Goal: Task Accomplishment & Management: Manage account settings

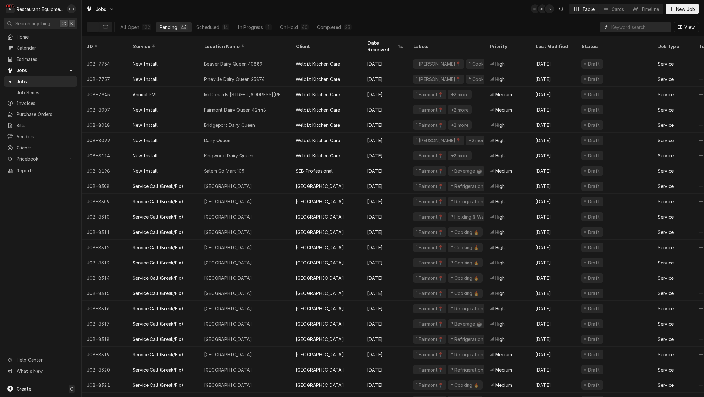
drag, startPoint x: 626, startPoint y: 29, endPoint x: 620, endPoint y: 27, distance: 6.6
click at [621, 29] on input "Dynamic Content Wrapper" at bounding box center [639, 27] width 57 height 10
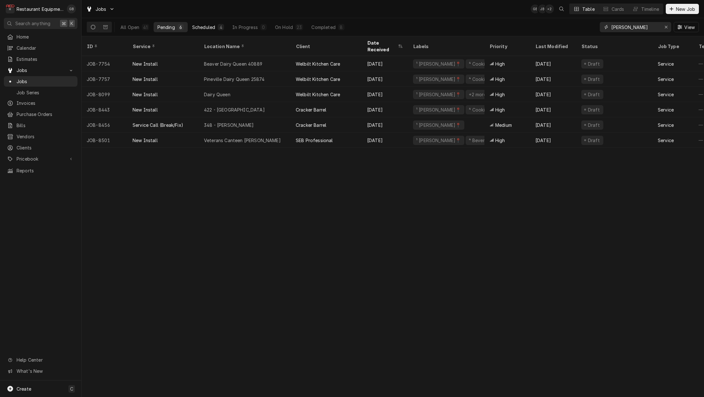
type input "beckley"
click at [195, 26] on div "Scheduled" at bounding box center [203, 27] width 23 height 7
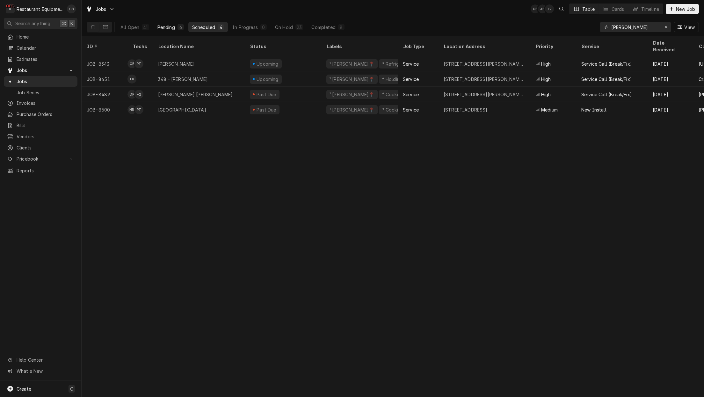
click at [167, 29] on div "Pending" at bounding box center [166, 27] width 18 height 7
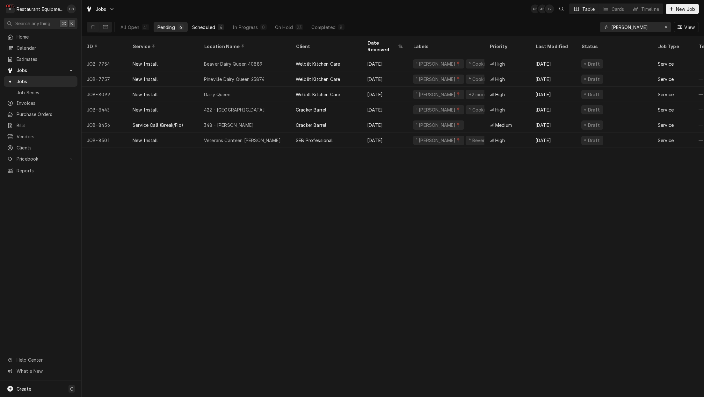
click at [196, 27] on div "Scheduled" at bounding box center [203, 27] width 23 height 7
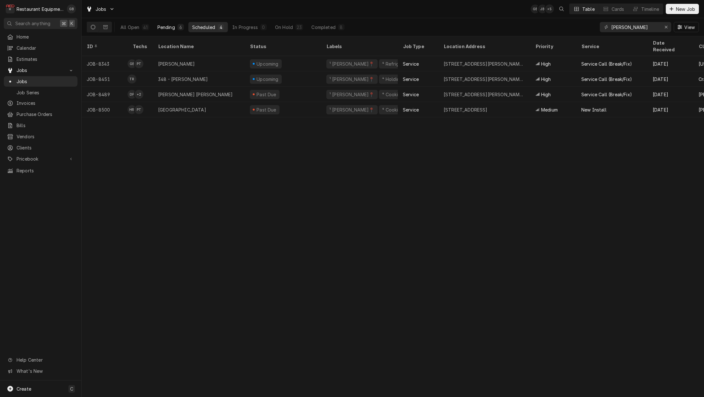
click at [180, 30] on div "6" at bounding box center [181, 27] width 6 height 6
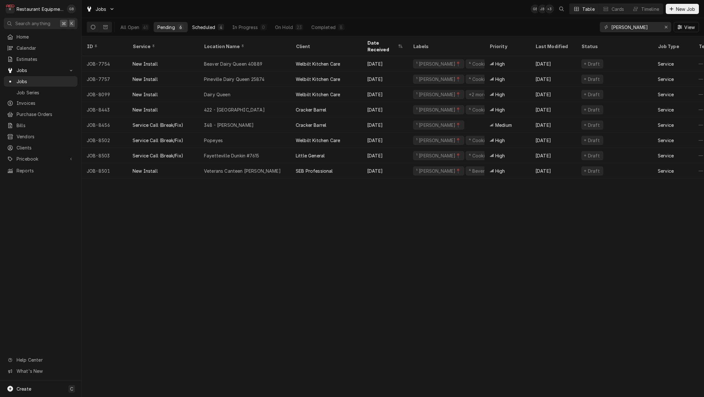
click at [207, 29] on div "Scheduled" at bounding box center [203, 27] width 23 height 7
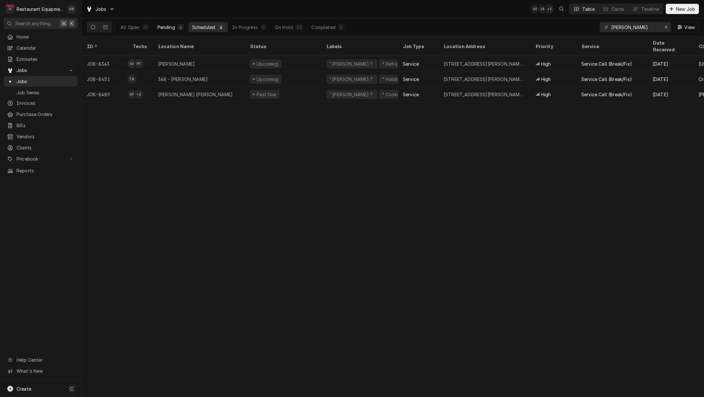
click at [175, 31] on button "Pending 6" at bounding box center [171, 27] width 34 height 10
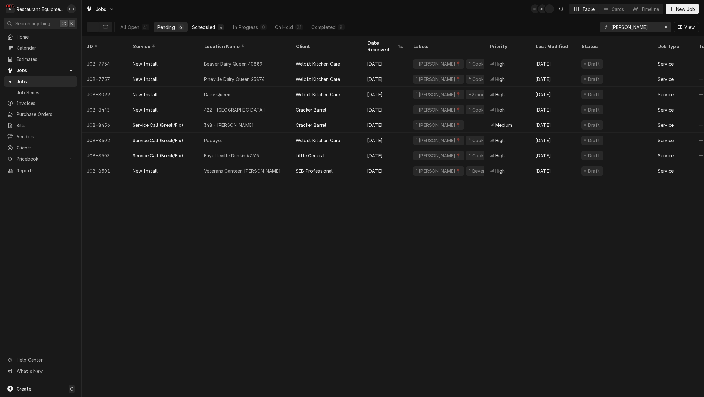
click at [211, 30] on div "Scheduled" at bounding box center [203, 27] width 23 height 7
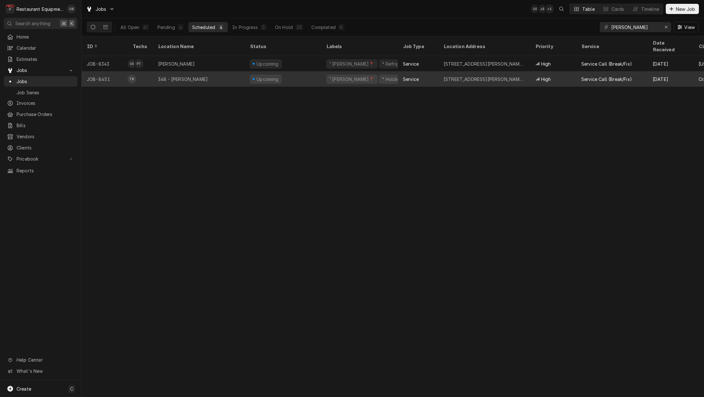
click at [174, 76] on div "348 - Beckley" at bounding box center [183, 79] width 50 height 7
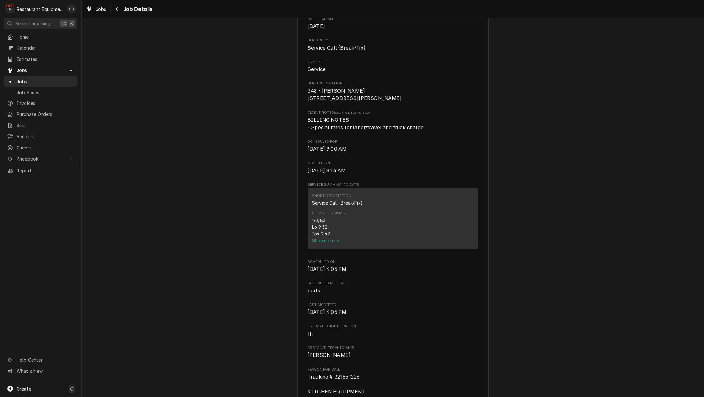
scroll to position [99, 0]
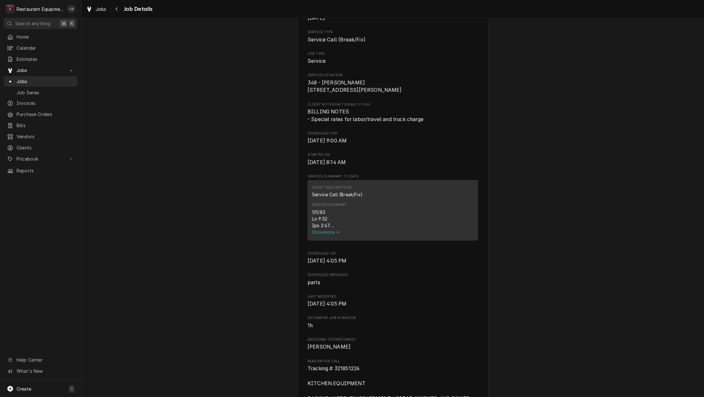
click at [325, 233] on span "Show more" at bounding box center [326, 232] width 28 height 5
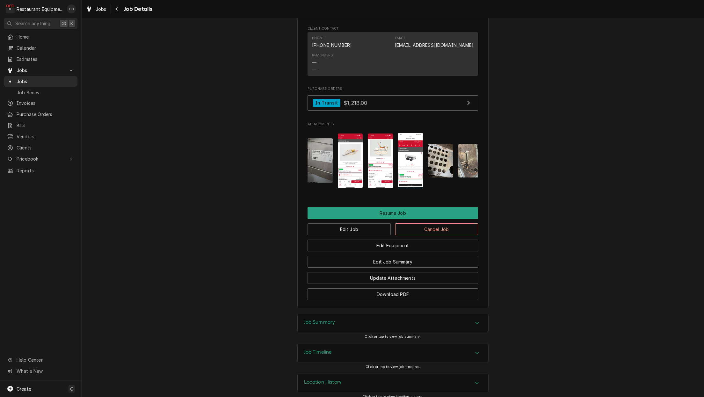
scroll to position [866, 0]
click at [362, 224] on button "Edit Job" at bounding box center [349, 230] width 83 height 12
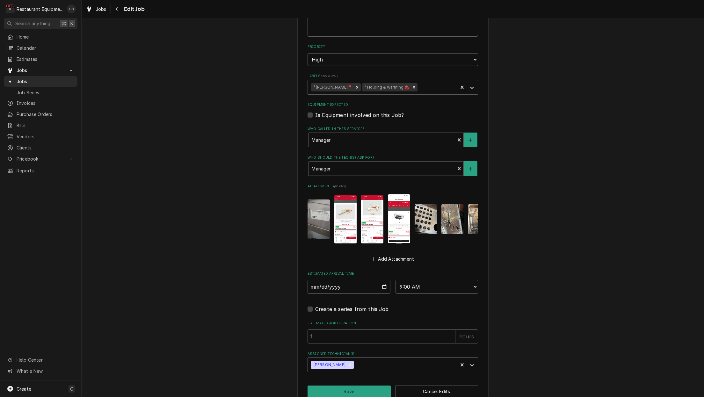
scroll to position [1, 0]
click at [360, 386] on button "Save" at bounding box center [349, 392] width 83 height 12
type textarea "x"
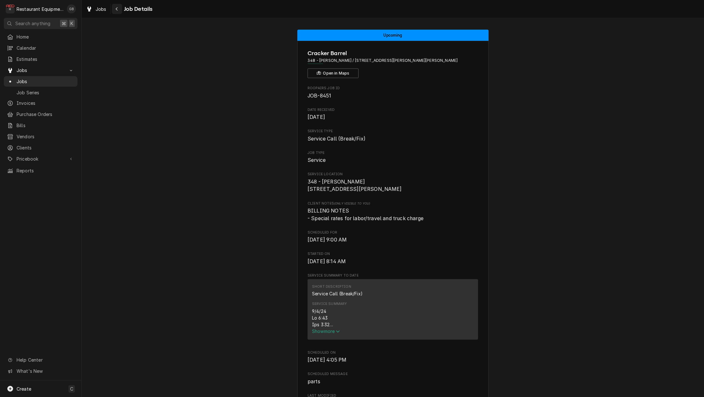
click at [116, 10] on icon "Navigate back" at bounding box center [116, 9] width 3 height 4
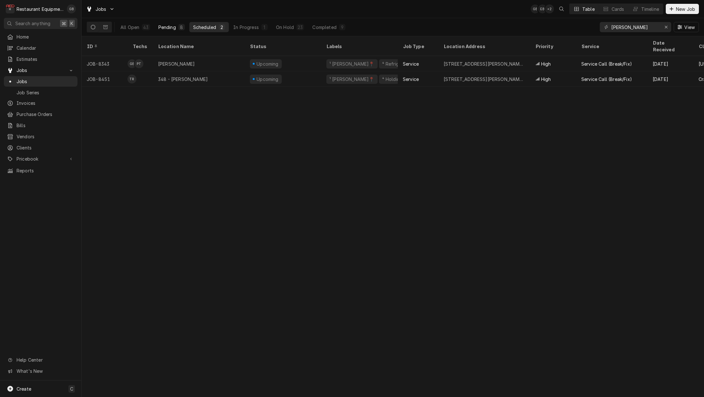
click at [164, 31] on button "Pending 8" at bounding box center [172, 27] width 34 height 10
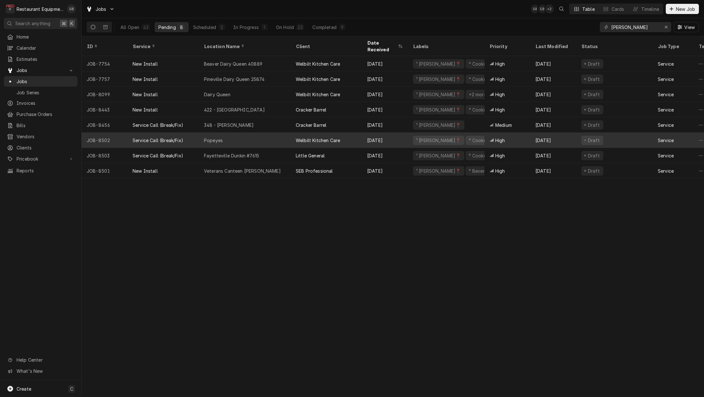
click at [207, 137] on div "Popeyes" at bounding box center [213, 140] width 19 height 7
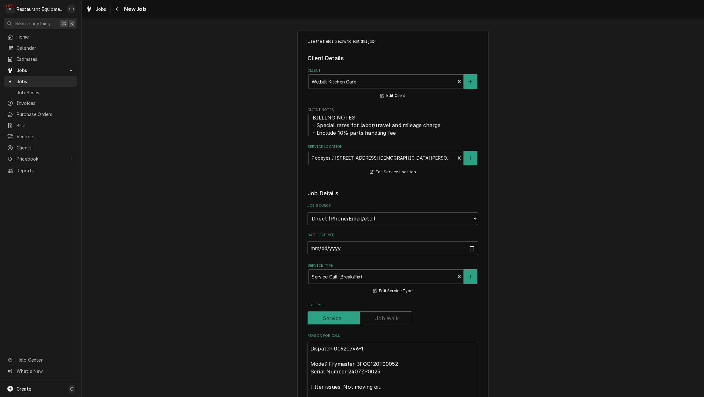
type textarea "x"
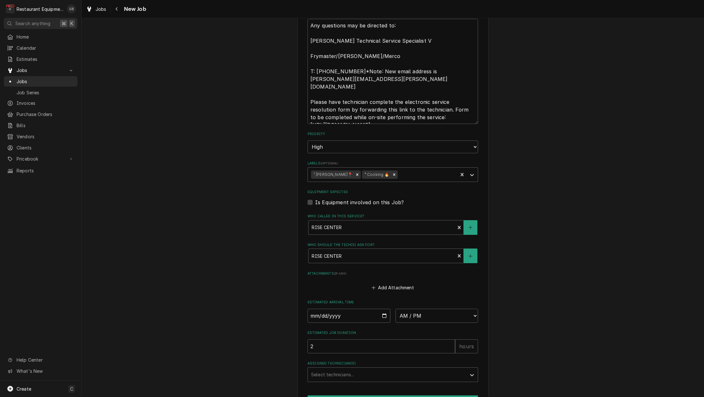
scroll to position [530, 0]
click at [320, 308] on input "Date" at bounding box center [349, 315] width 83 height 14
type input "2025-08-13"
type textarea "x"
select select "08:45:00"
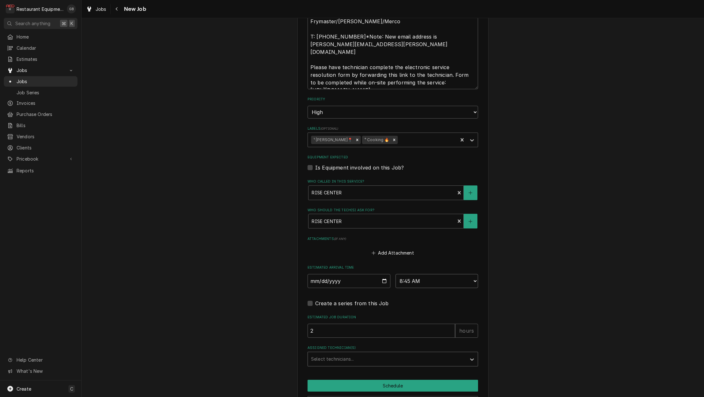
scroll to position [564, 0]
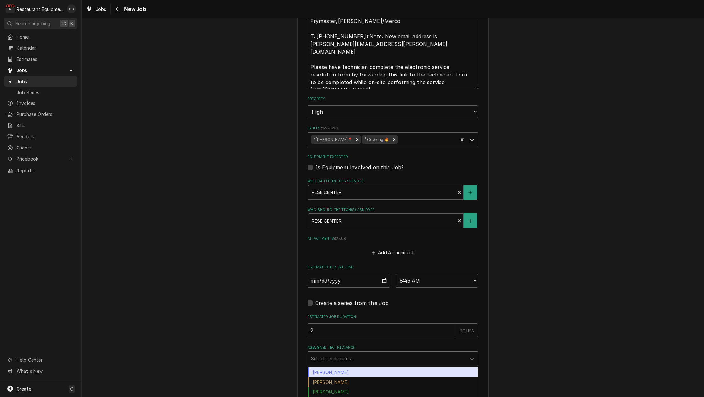
click at [423, 353] on div "Assigned Technician(s)" at bounding box center [387, 358] width 152 height 11
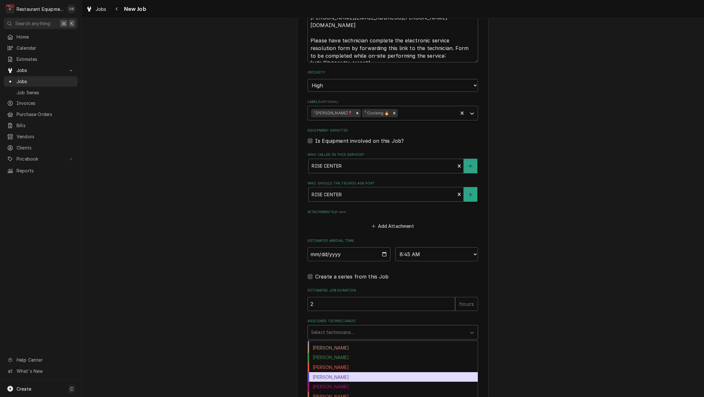
scroll to position [9, 0]
click at [333, 372] on div "Donovan Pruitt" at bounding box center [393, 377] width 170 height 10
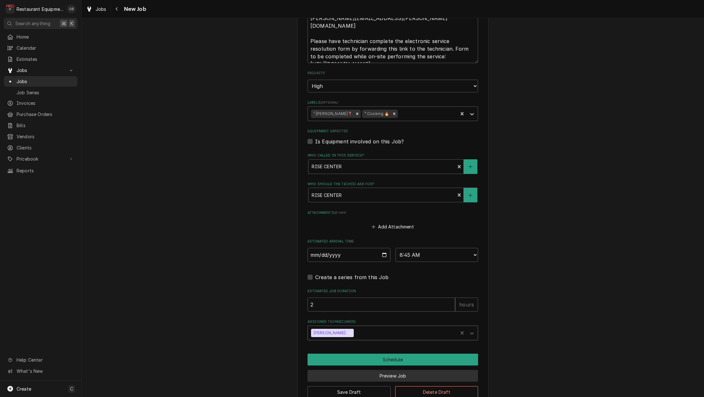
scroll to position [589, 0]
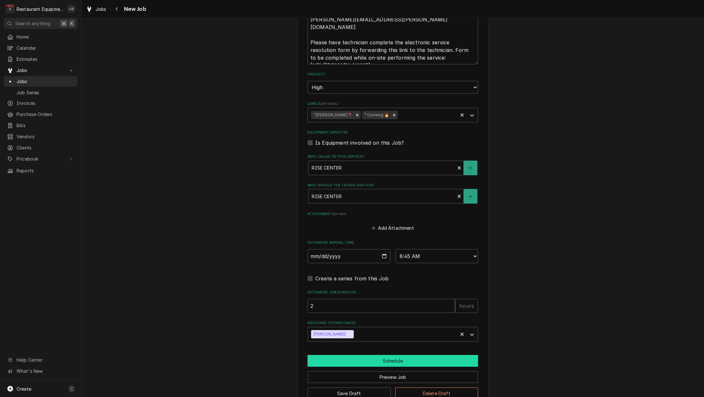
click at [410, 355] on button "Schedule" at bounding box center [393, 361] width 171 height 12
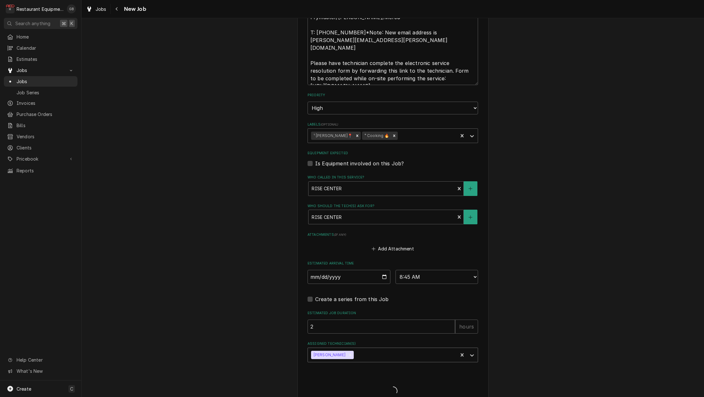
type textarea "x"
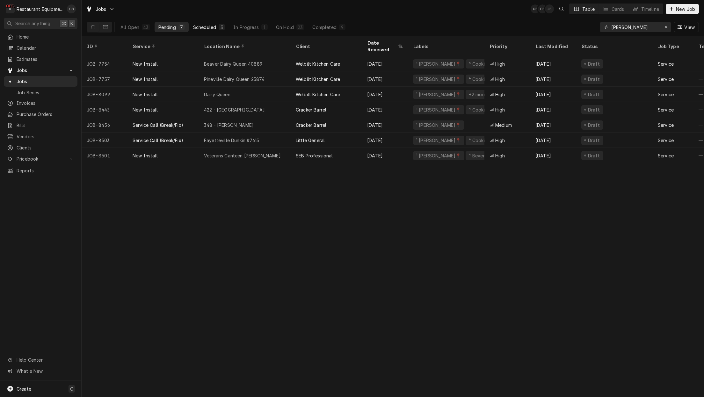
click at [206, 28] on div "Scheduled" at bounding box center [204, 27] width 23 height 7
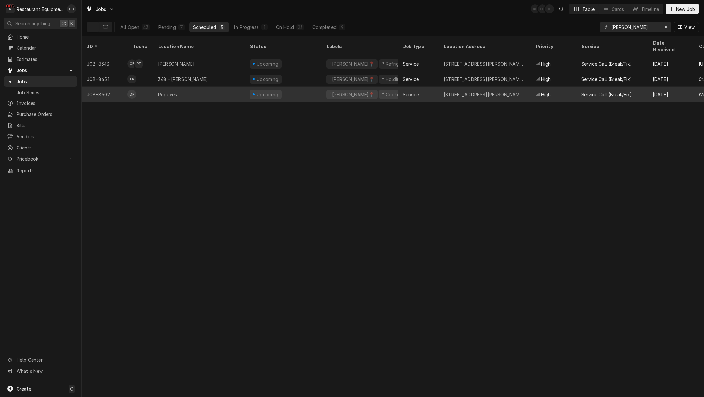
click at [210, 91] on div "Popeyes" at bounding box center [199, 94] width 92 height 15
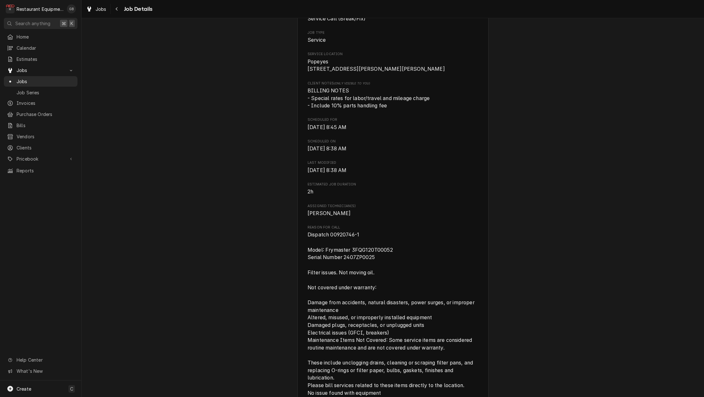
scroll to position [120, 0]
click at [119, 6] on div "Navigate back" at bounding box center [117, 9] width 6 height 6
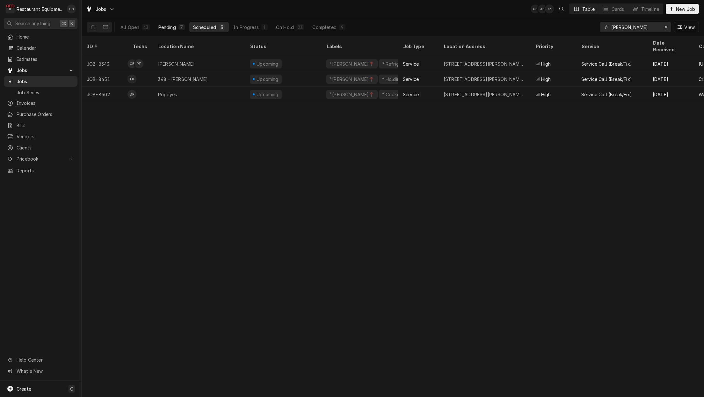
drag, startPoint x: 152, startPoint y: 29, endPoint x: 158, endPoint y: 29, distance: 6.7
click at [151, 29] on button "All Open 43" at bounding box center [135, 27] width 37 height 10
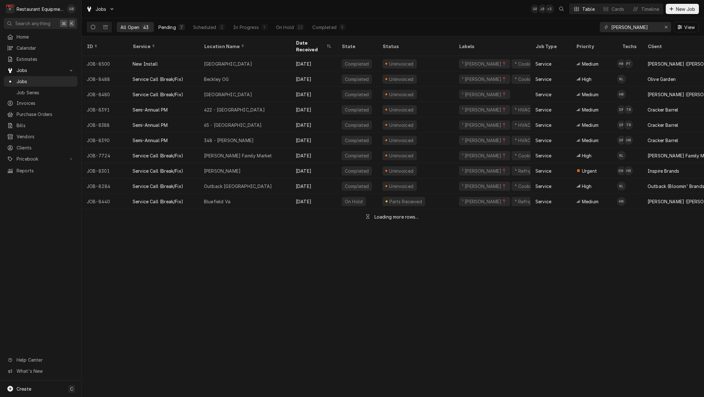
click at [168, 28] on div "Pending" at bounding box center [167, 27] width 18 height 7
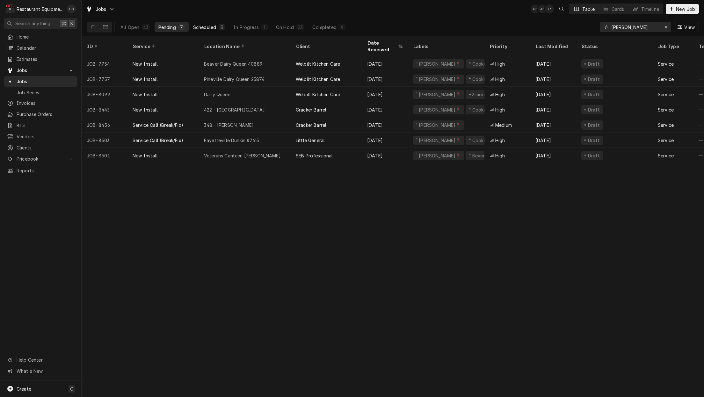
click at [208, 27] on div "Scheduled" at bounding box center [204, 27] width 23 height 7
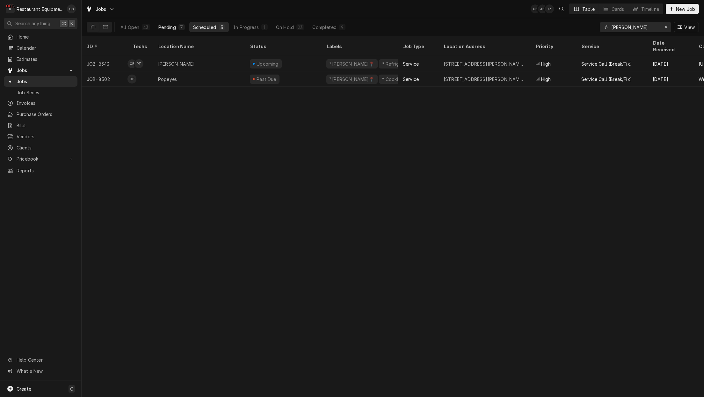
click at [172, 22] on button "Pending 7" at bounding box center [172, 27] width 34 height 10
